Goal: Find contact information: Find contact information

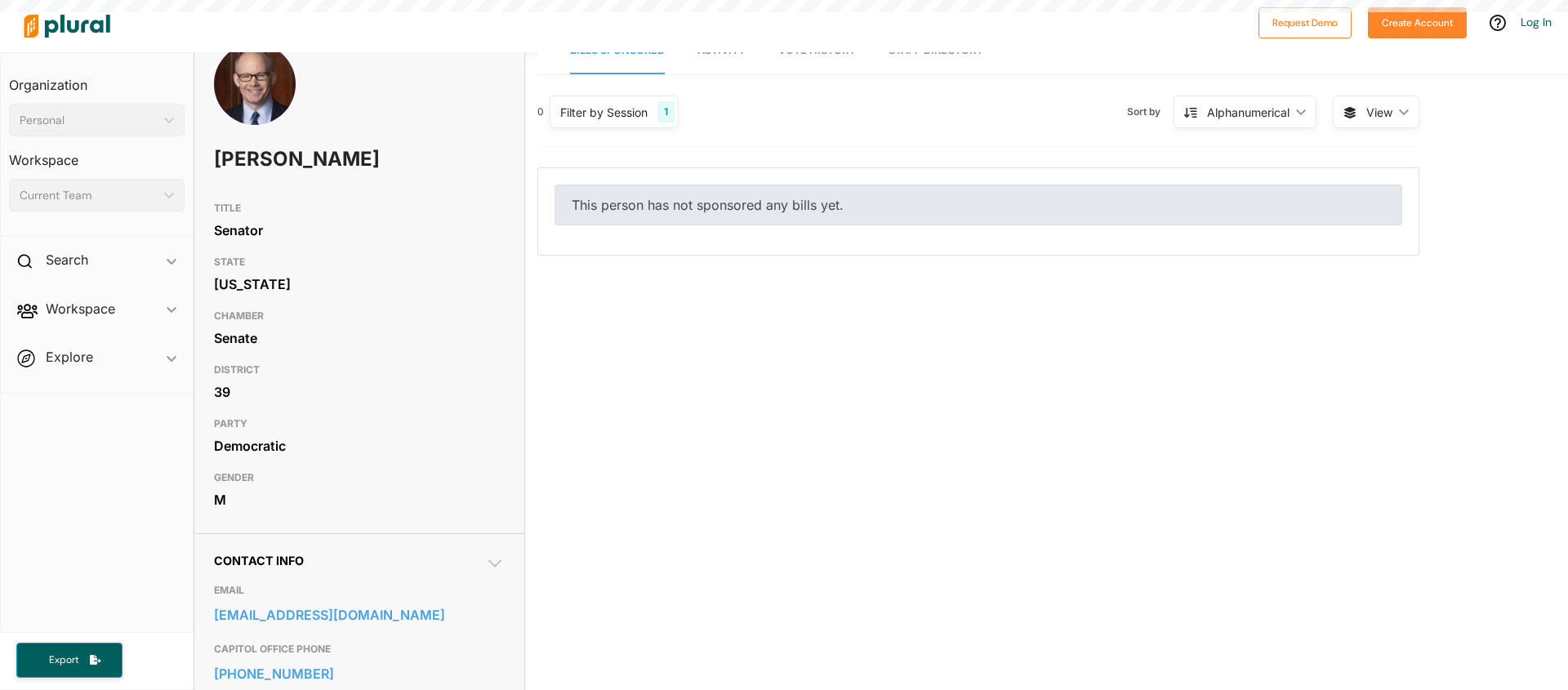
scroll to position [30, 0]
click at [428, 603] on link "[EMAIL_ADDRESS][DOMAIN_NAME]" at bounding box center [359, 615] width 291 height 25
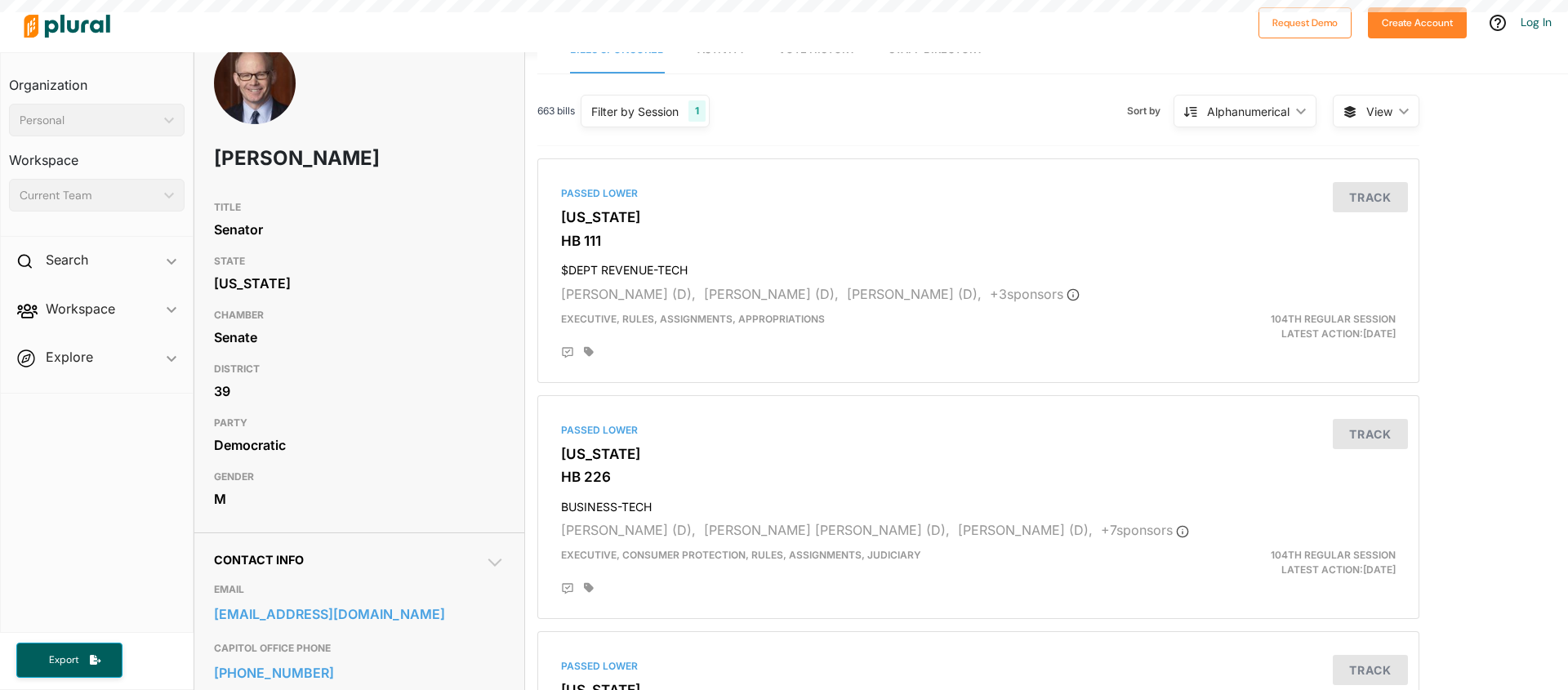
scroll to position [0, 0]
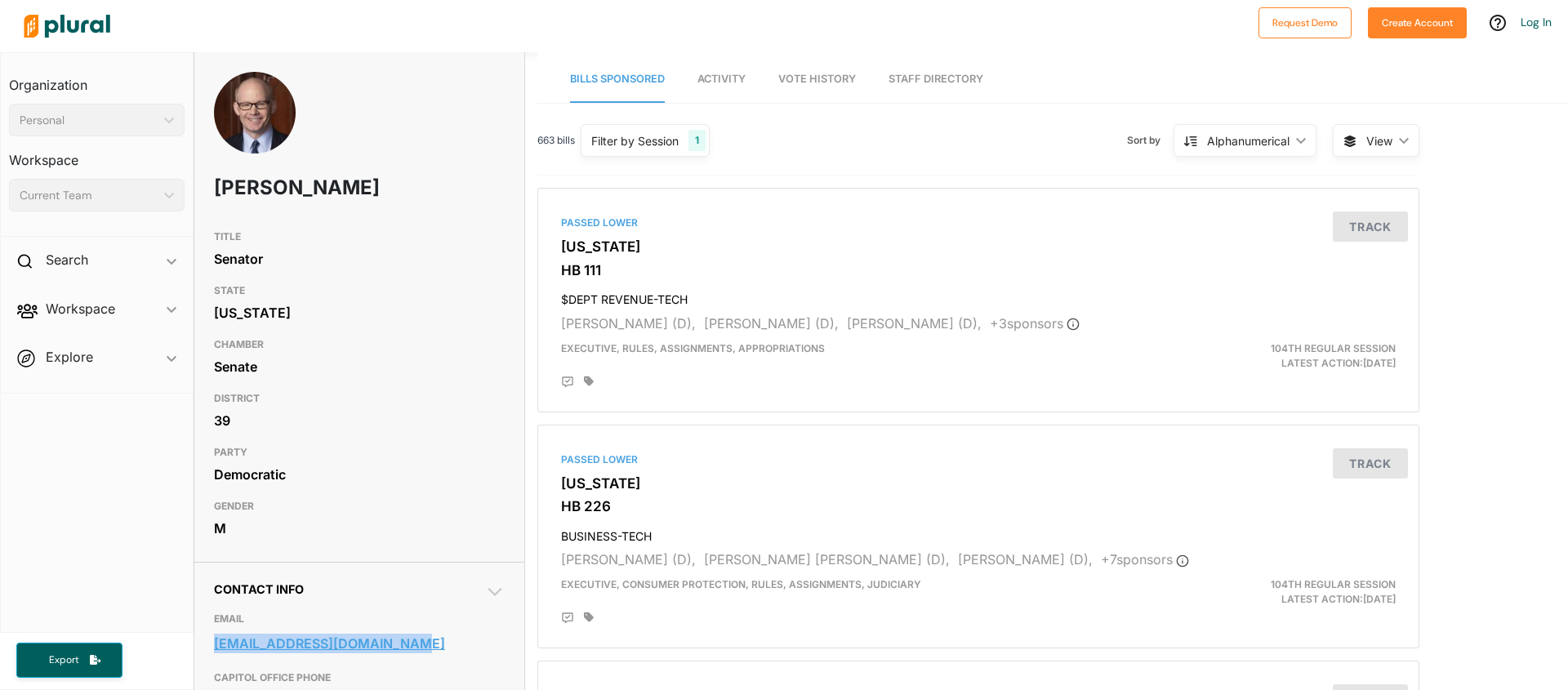
drag, startPoint x: 200, startPoint y: 648, endPoint x: 405, endPoint y: 644, distance: 205.0
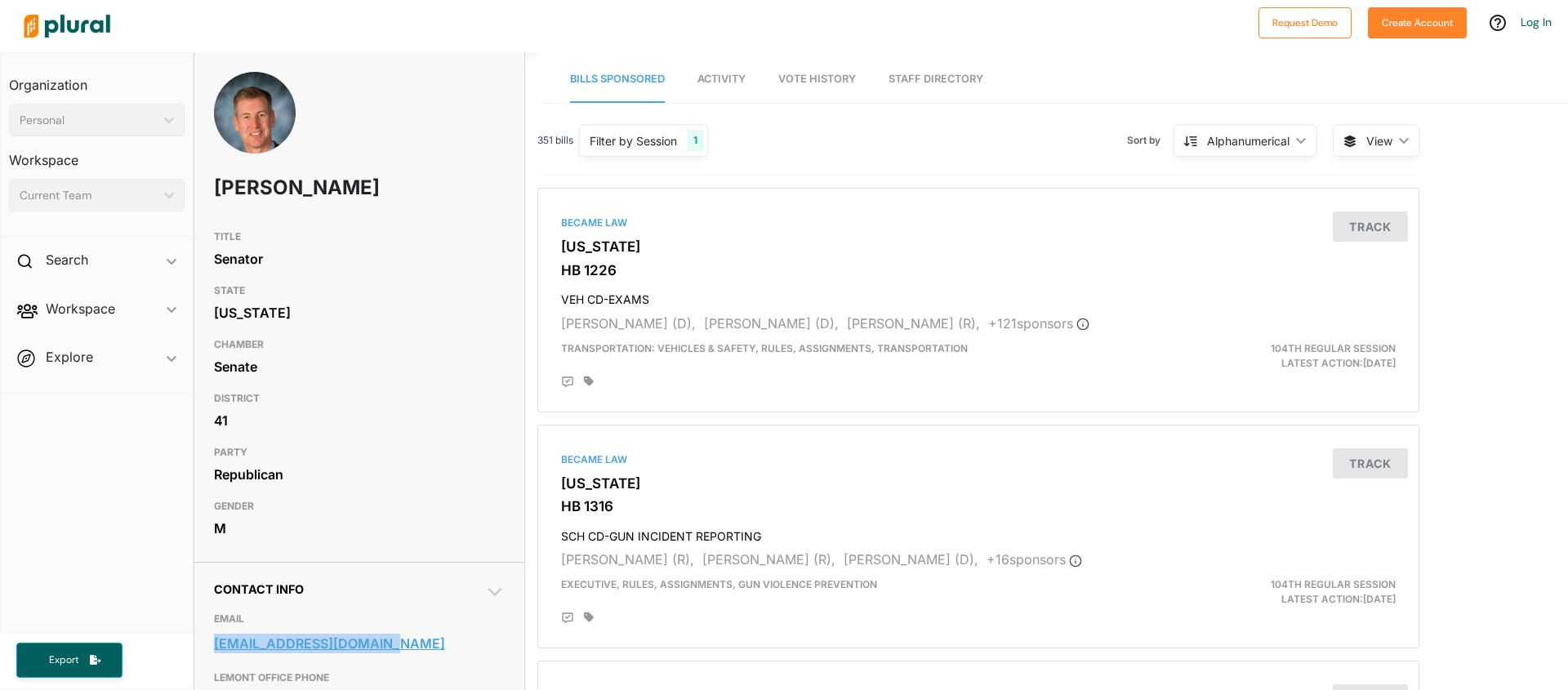
drag, startPoint x: 206, startPoint y: 643, endPoint x: 380, endPoint y: 646, distance: 174.0
